Goal: Information Seeking & Learning: Learn about a topic

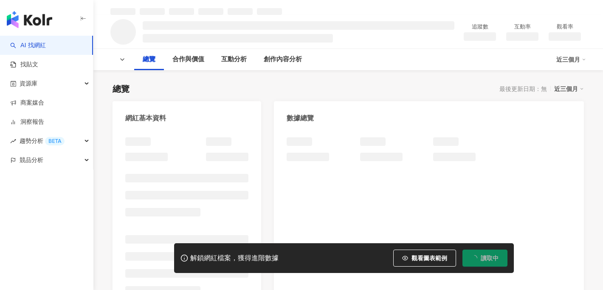
scroll to position [51, 0]
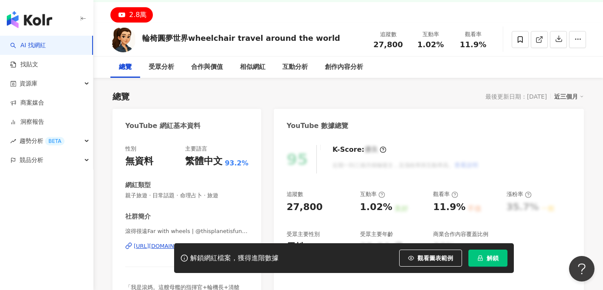
scroll to position [85, 0]
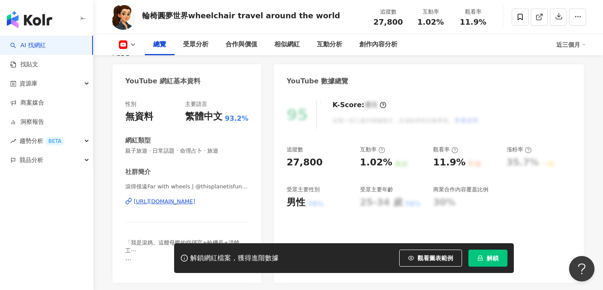
click at [173, 201] on div "https://www.youtube.com/channel/UC454iZAZNAWHU-A3pxaT_iA" at bounding box center [165, 201] width 62 height 8
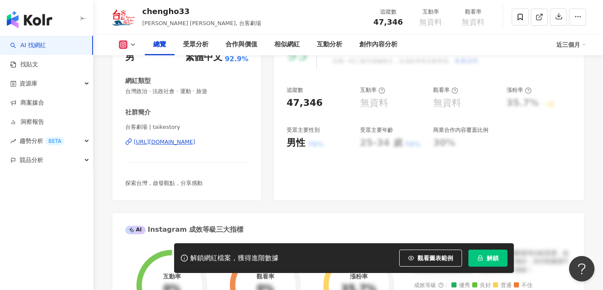
scroll to position [68, 0]
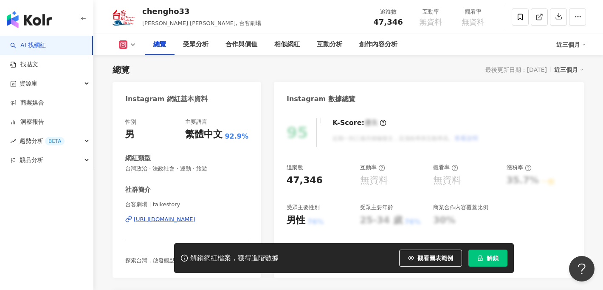
click at [172, 219] on div "https://www.instagram.com/taikestory/" at bounding box center [165, 219] width 62 height 8
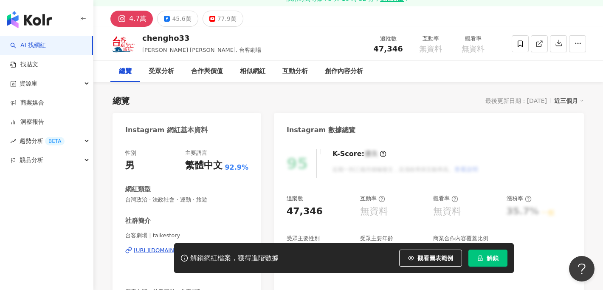
scroll to position [0, 0]
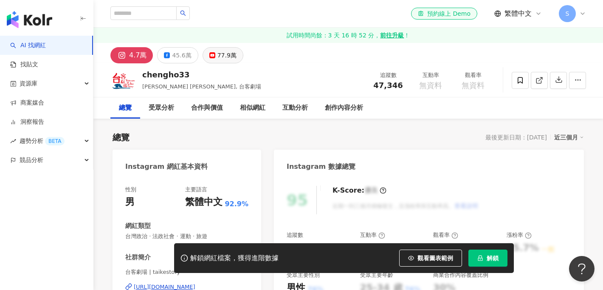
click at [217, 53] on div "77.9萬" at bounding box center [226, 55] width 19 height 12
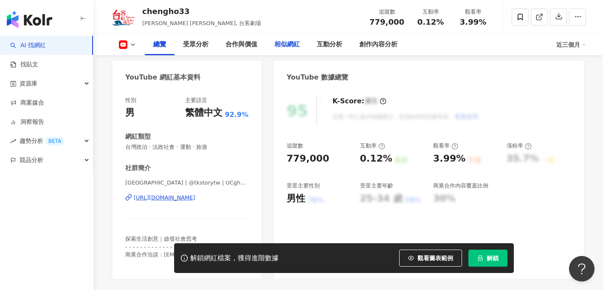
scroll to position [95, 0]
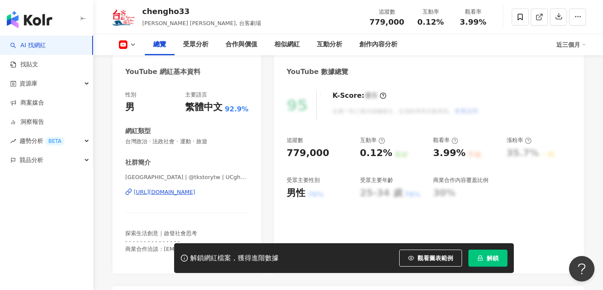
click at [195, 192] on div "https://www.youtube.com/channel/UCghPiQIi_uyjF1YHKj-FhGw" at bounding box center [165, 192] width 62 height 8
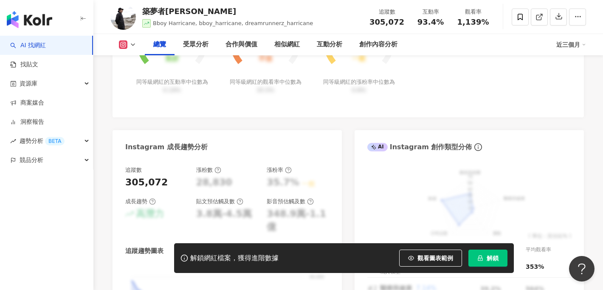
scroll to position [418, 0]
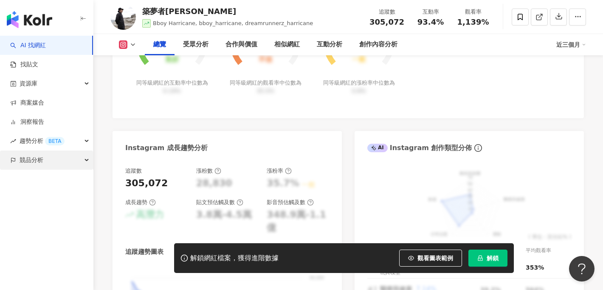
click at [83, 162] on div "競品分析" at bounding box center [46, 159] width 93 height 19
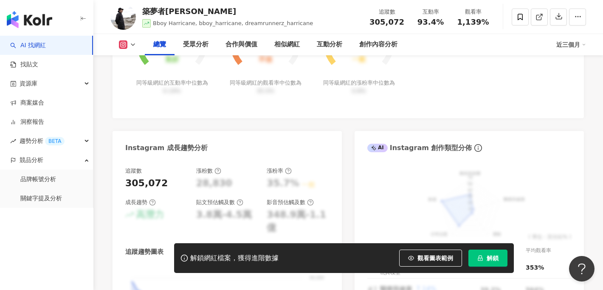
click at [38, 46] on link "AI 找網紅" at bounding box center [28, 45] width 36 height 8
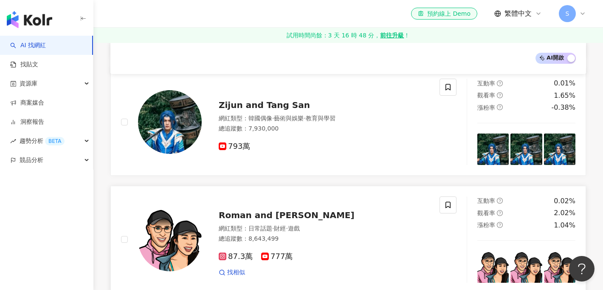
scroll to position [695, 0]
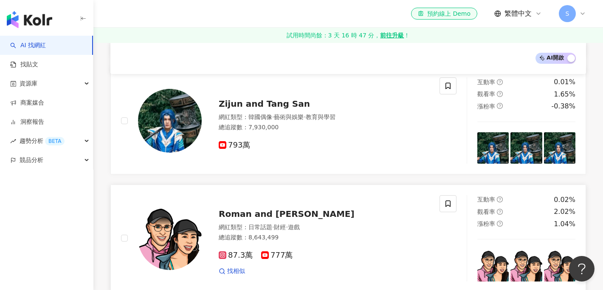
click at [226, 208] on span "Roman and Sharon" at bounding box center [287, 213] width 136 height 10
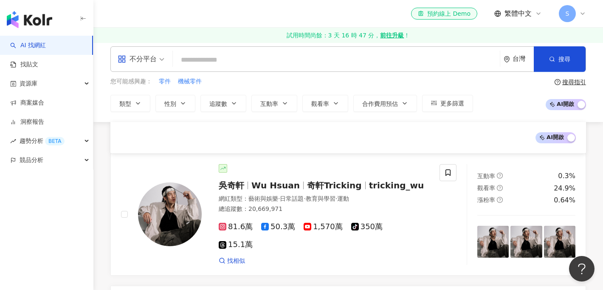
scroll to position [0, 0]
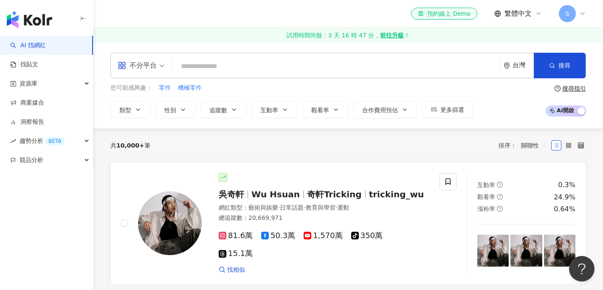
click at [196, 64] on input "search" at bounding box center [336, 66] width 320 height 16
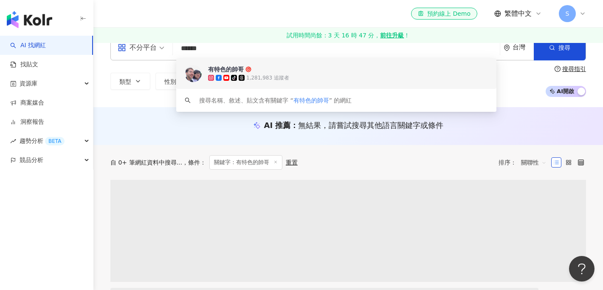
scroll to position [17, 0]
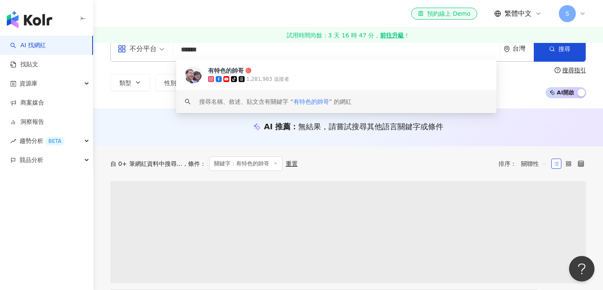
type input "******"
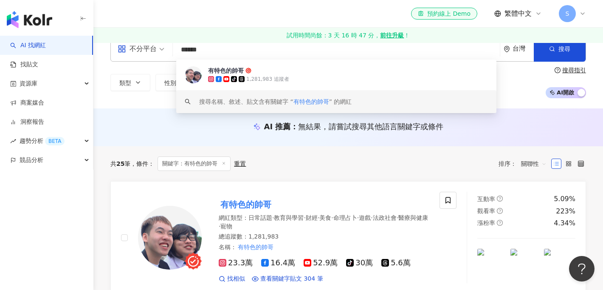
click at [158, 133] on div "AI 推薦 ： 無結果，請嘗試搜尋其他語言關鍵字或條件" at bounding box center [347, 129] width 509 height 16
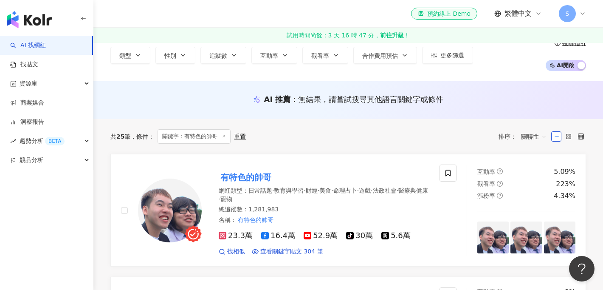
scroll to position [37, 0]
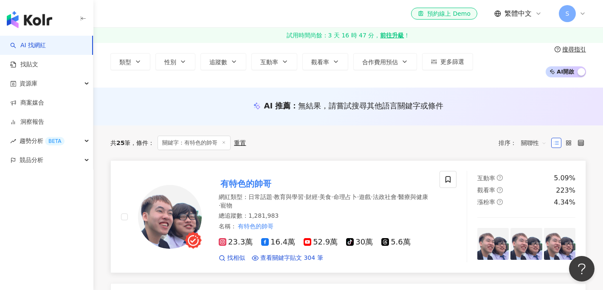
click at [240, 183] on mark "有特色的帥哥" at bounding box center [246, 184] width 54 height 14
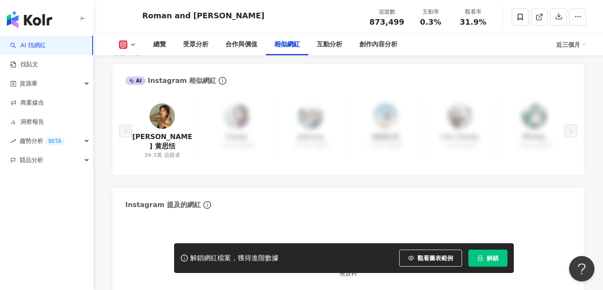
scroll to position [1402, 0]
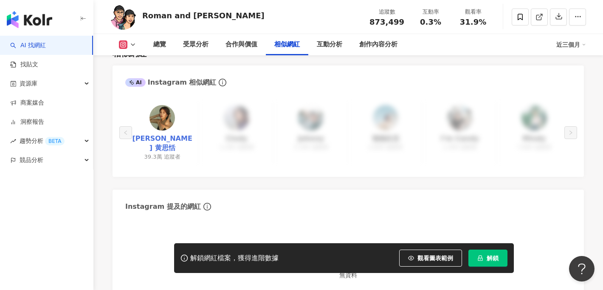
click at [164, 134] on link "Carrie Wong 黄思恬" at bounding box center [162, 143] width 60 height 19
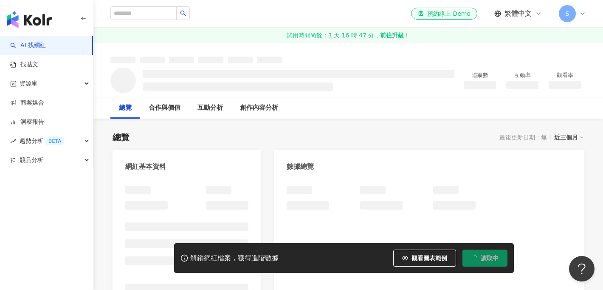
scroll to position [6, 0]
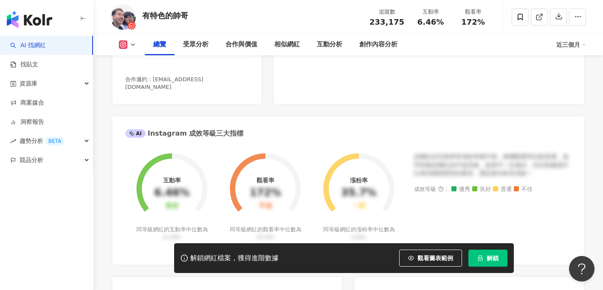
scroll to position [253, 0]
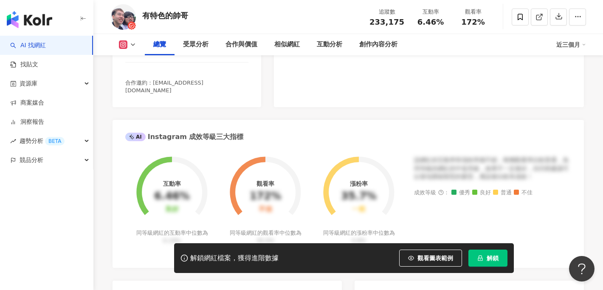
click at [134, 44] on polyline at bounding box center [132, 45] width 3 height 2
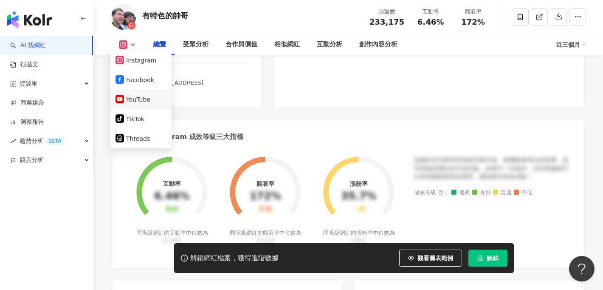
click at [133, 98] on button "YouTube" at bounding box center [140, 99] width 51 height 12
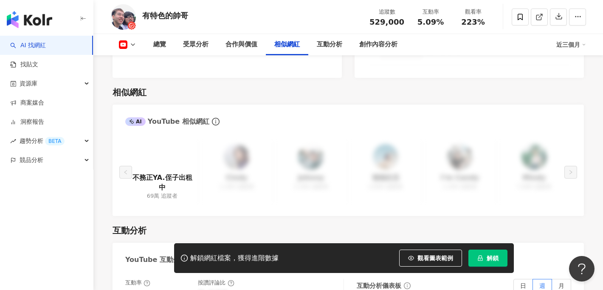
scroll to position [1231, 0]
click at [183, 173] on link "不務正YA.侄子出租中" at bounding box center [162, 182] width 60 height 19
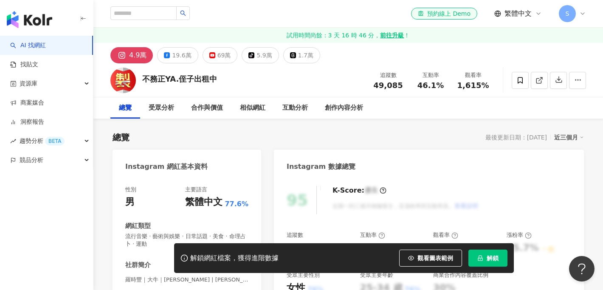
scroll to position [17, 0]
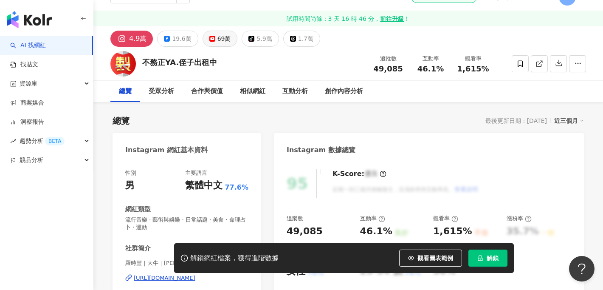
click at [217, 37] on div "69萬" at bounding box center [224, 39] width 14 height 12
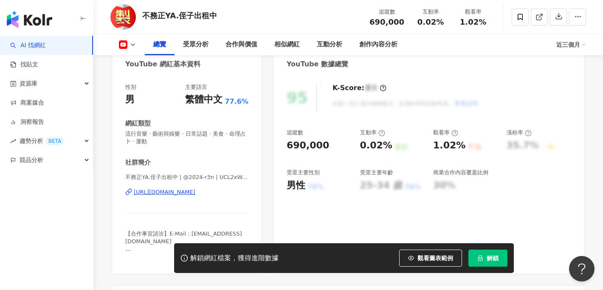
scroll to position [106, 0]
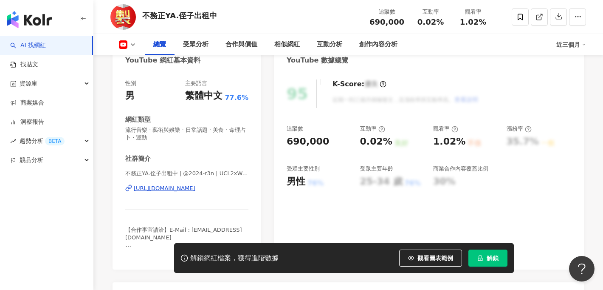
click at [194, 188] on div "[URL][DOMAIN_NAME]" at bounding box center [165, 188] width 62 height 8
